Goal: Task Accomplishment & Management: Manage account settings

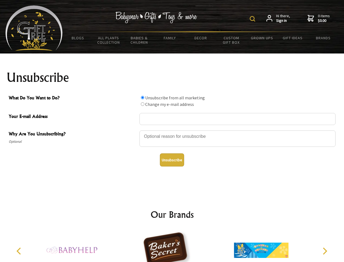
click at [254, 19] on img at bounding box center [252, 18] width 5 height 5
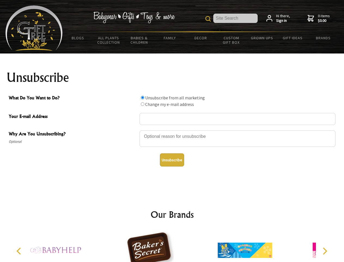
click at [172, 130] on div at bounding box center [238, 139] width 196 height 19
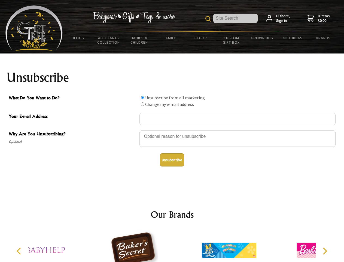
click at [143, 97] on input "What Do You Want to Do?" at bounding box center [143, 98] width 4 height 4
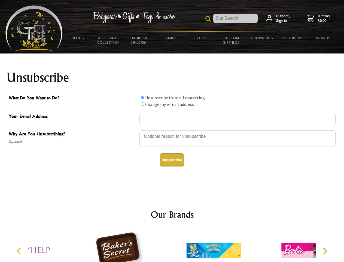
click at [143, 104] on input "What Do You Want to Do?" at bounding box center [143, 104] width 4 height 4
radio input "true"
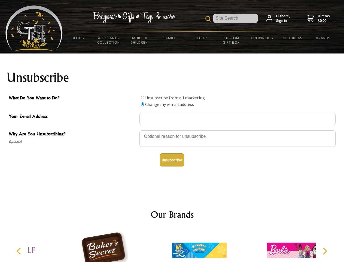
click at [172, 160] on button "Unsubscribe" at bounding box center [172, 159] width 24 height 13
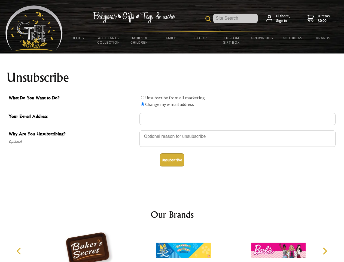
click at [20, 251] on icon "Previous" at bounding box center [19, 250] width 7 height 7
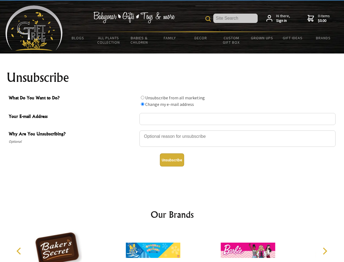
click at [325, 251] on icon "Next" at bounding box center [324, 250] width 7 height 7
